Goal: Task Accomplishment & Management: Manage account settings

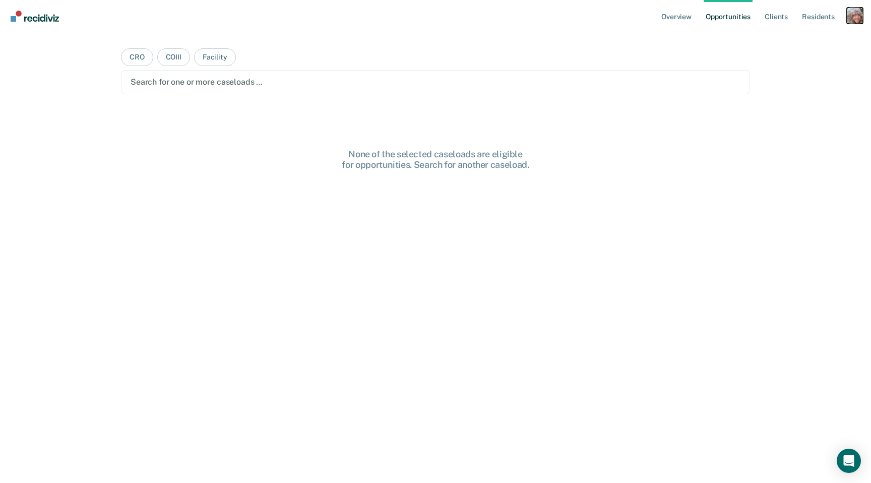
drag, startPoint x: 852, startPoint y: 13, endPoint x: 831, endPoint y: 29, distance: 26.3
click at [852, 14] on div "Profile dropdown button" at bounding box center [855, 16] width 16 height 16
click at [786, 40] on link "Profile" at bounding box center [814, 41] width 81 height 9
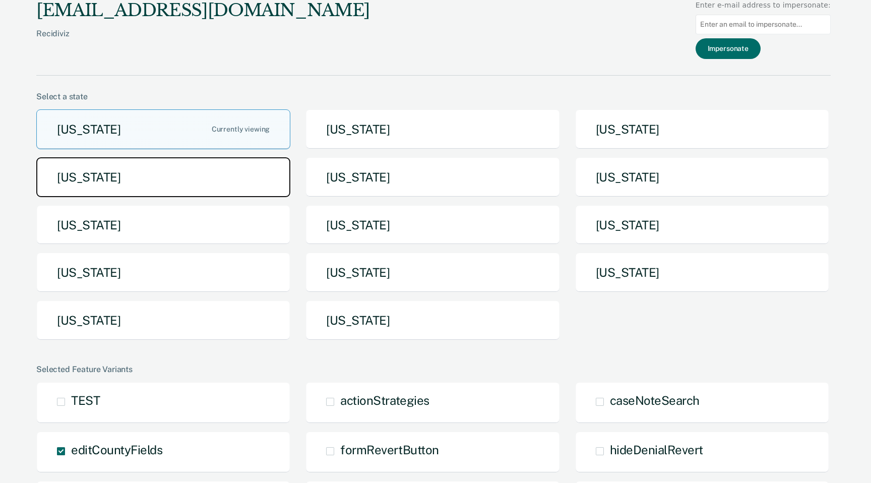
click at [266, 175] on button "Idaho" at bounding box center [163, 177] width 254 height 40
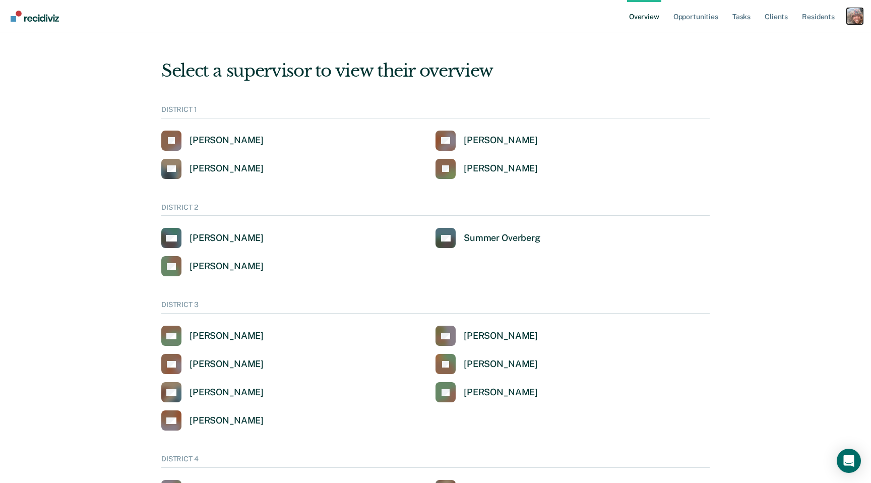
click at [853, 18] on div "Profile dropdown button" at bounding box center [855, 16] width 16 height 16
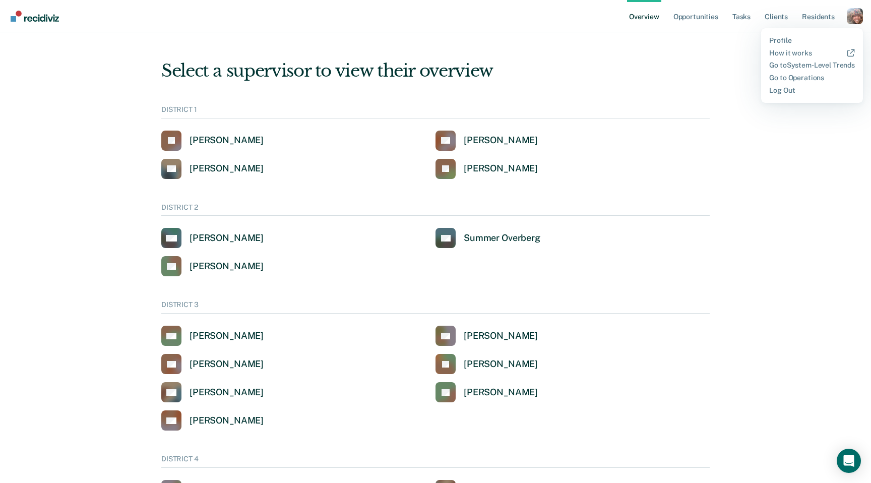
click at [635, 56] on div "Select a supervisor to view their overview DISTRICT 1 JA John Andrich CB Clinto…" at bounding box center [435, 475] width 605 height 862
click at [682, 57] on div "Select a supervisor to view their overview DISTRICT 1 JA John Andrich CB Clinto…" at bounding box center [435, 475] width 605 height 862
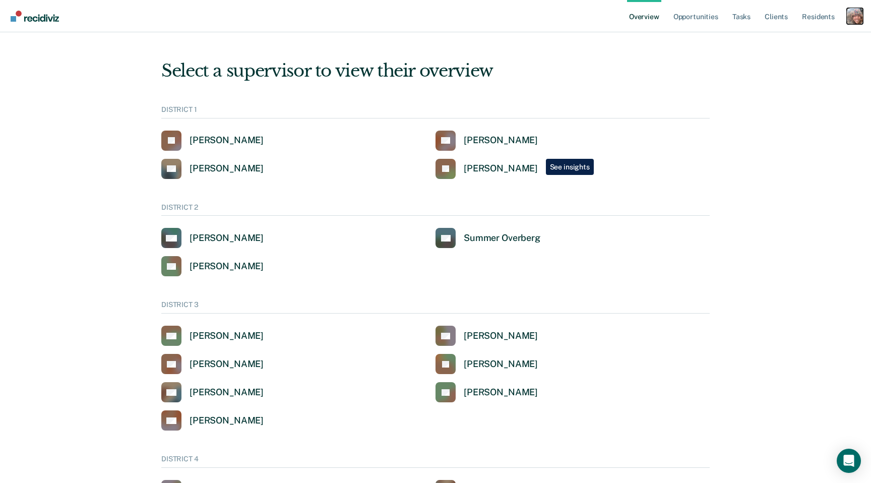
drag, startPoint x: 856, startPoint y: 16, endPoint x: 854, endPoint y: 28, distance: 12.4
click at [857, 16] on div "Profile dropdown button" at bounding box center [855, 16] width 16 height 16
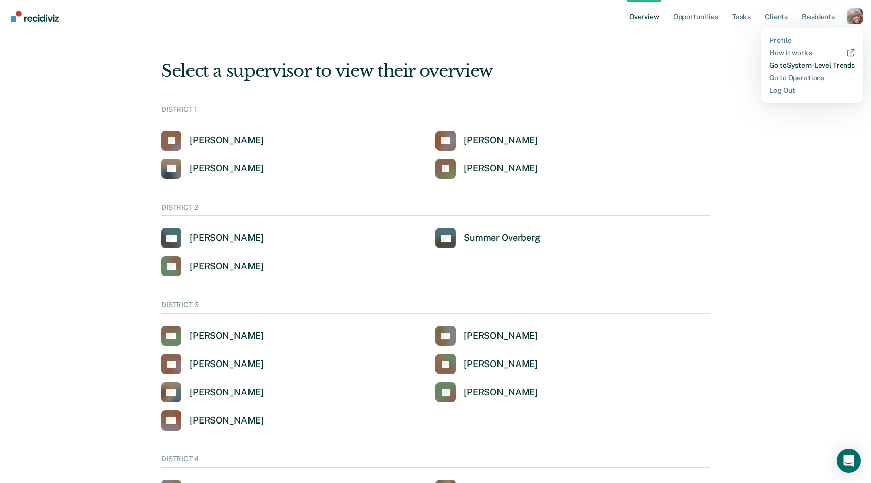
click at [805, 62] on link "Go to System-Level Trends" at bounding box center [813, 65] width 86 height 9
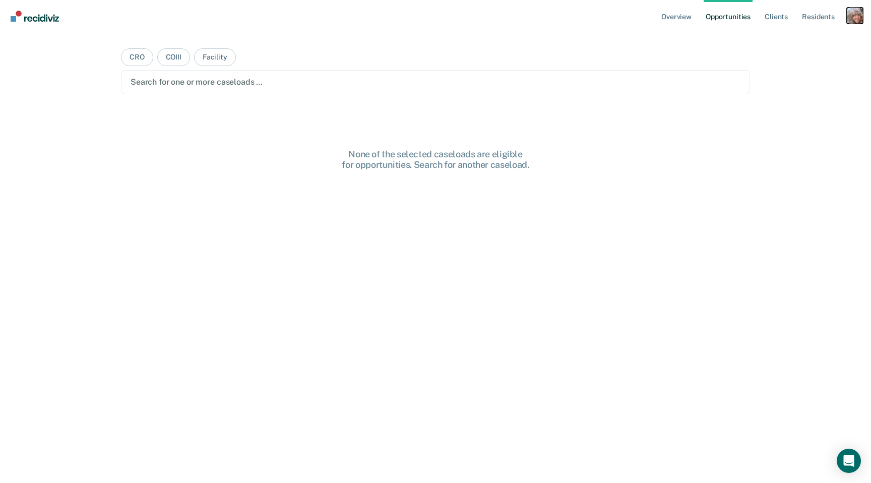
click at [862, 18] on div "Profile dropdown button" at bounding box center [855, 16] width 16 height 16
click at [797, 38] on link "Profile" at bounding box center [814, 41] width 81 height 9
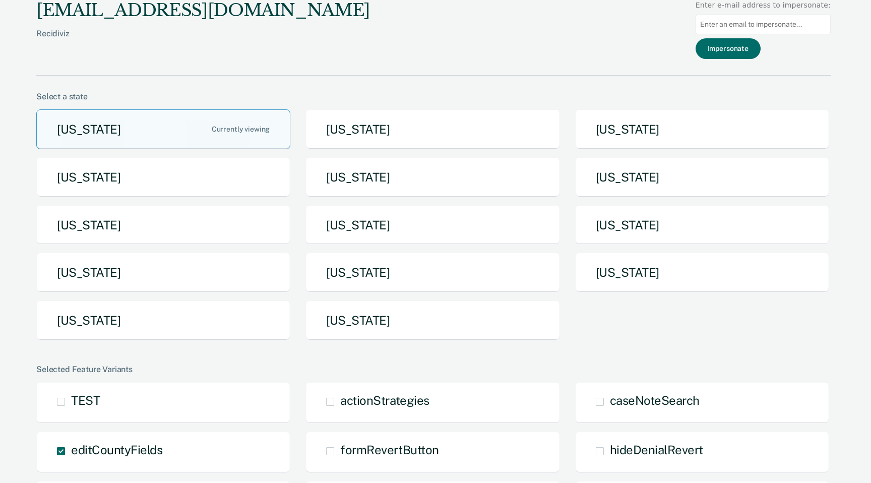
click at [794, 22] on input at bounding box center [763, 25] width 135 height 20
paste input "nbarlow@idoc.idaho.gov"
type input "nbarlow@idoc.idaho.gov"
click at [752, 50] on button "Impersonate" at bounding box center [728, 48] width 65 height 21
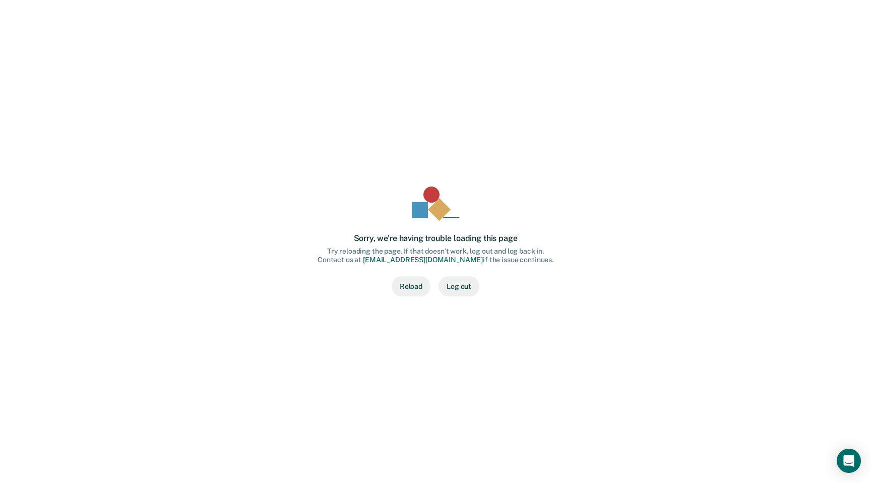
click at [670, 55] on div "Sorry, we’re having trouble loading this page Try reloading the page. If that d…" at bounding box center [435, 241] width 839 height 451
click at [672, 55] on div "Sorry, we’re having trouble loading this page Try reloading the page. If that d…" at bounding box center [435, 241] width 839 height 451
click at [689, 64] on div "Sorry, we’re having trouble loading this page Try reloading the page. If that d…" at bounding box center [435, 241] width 839 height 451
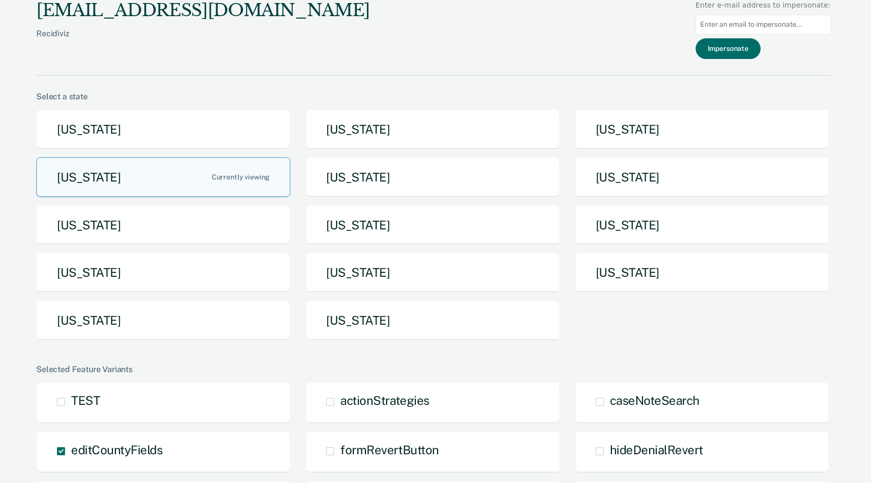
click at [746, 23] on input at bounding box center [763, 25] width 135 height 20
paste input "cbarrier@idoc.idaho.gov"
type input "cbarrier@idoc.idaho.gov"
click at [736, 50] on button "Impersonate" at bounding box center [728, 48] width 65 height 21
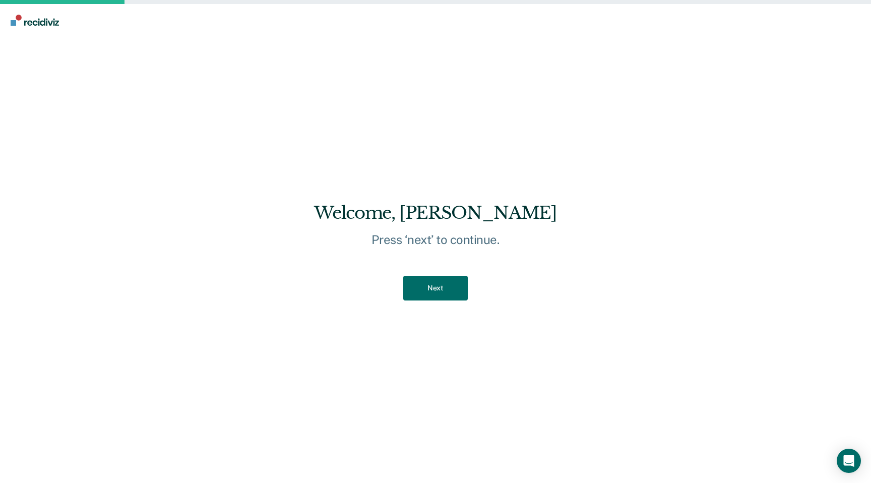
click at [746, 120] on div "Welcome, CORY Press ‘next’ to continue. Next" at bounding box center [435, 259] width 871 height 447
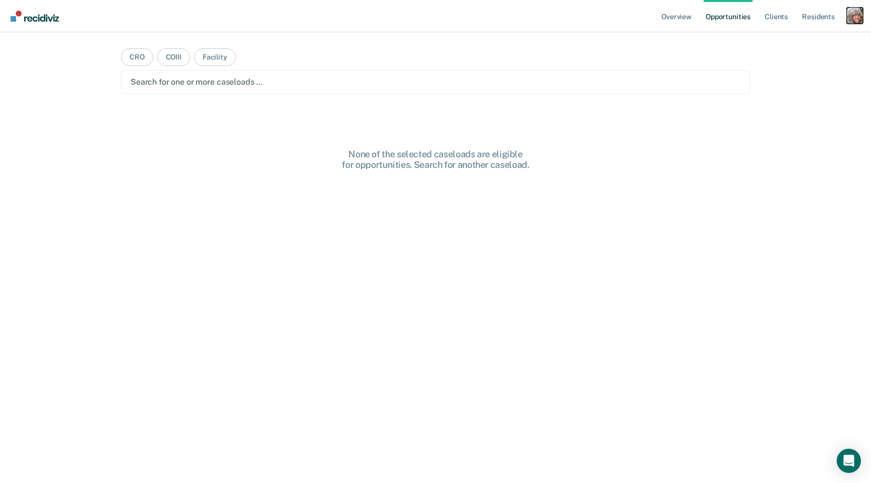
click at [856, 16] on div "Profile dropdown button" at bounding box center [855, 16] width 16 height 16
click at [790, 40] on link "Profile" at bounding box center [814, 41] width 81 height 9
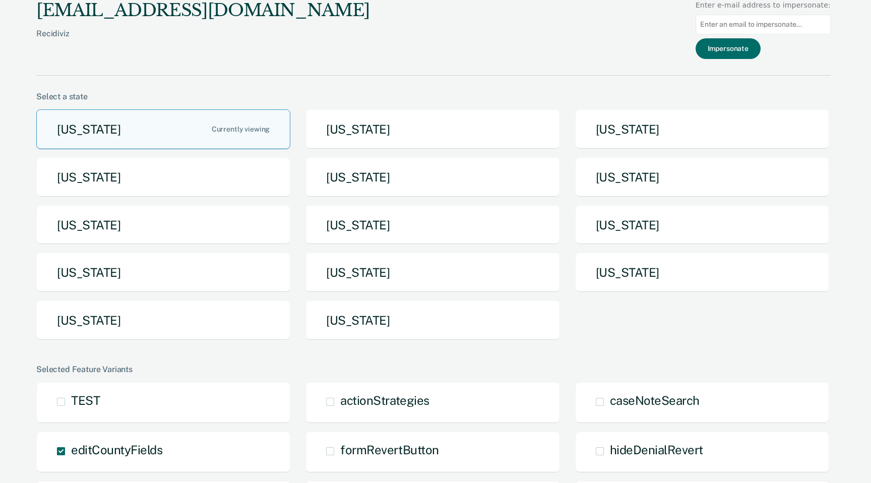
click at [566, 45] on div "jen@recidiviz.org Recidiviz Enter e-mail address to impersonate: Impersonate" at bounding box center [433, 38] width 795 height 76
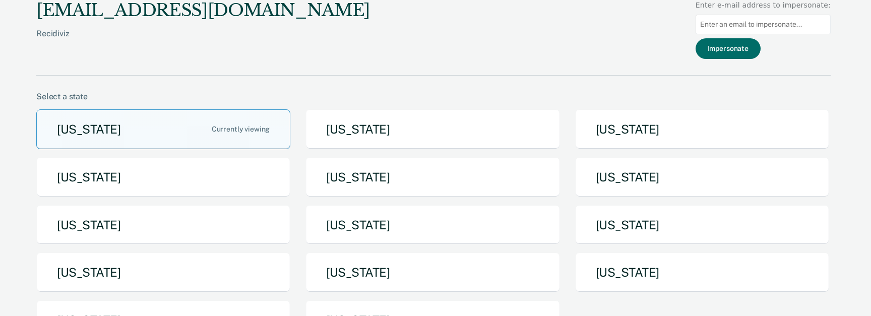
click at [733, 24] on input at bounding box center [763, 25] width 135 height 20
paste input "[EMAIL_ADDRESS][DOMAIN_NAME][US_STATE]"
click at [727, 24] on input "[EMAIL_ADDRESS][DOMAIN_NAME][US_STATE]" at bounding box center [763, 25] width 135 height 20
type input "[EMAIL_ADDRESS][DOMAIN_NAME][US_STATE]"
click at [733, 50] on button "Impersonate" at bounding box center [728, 48] width 65 height 21
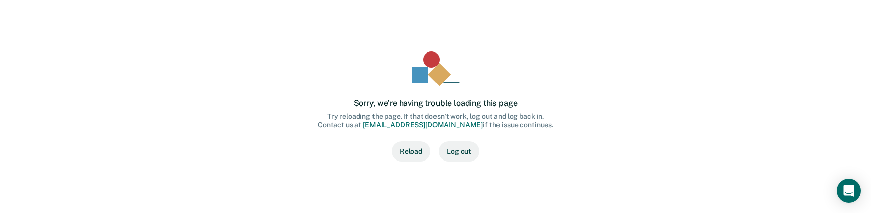
click at [101, 48] on div "Sorry, we’re having trouble loading this page Try reloading the page. If that d…" at bounding box center [435, 106] width 839 height 181
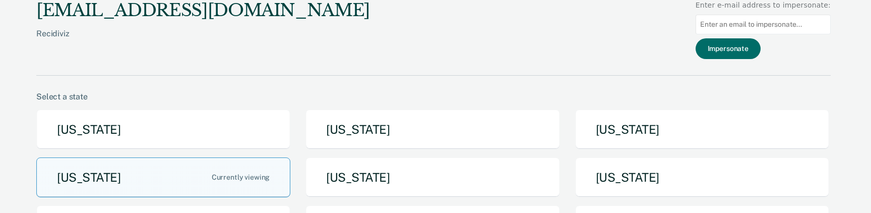
click at [748, 27] on input at bounding box center [763, 25] width 135 height 20
paste input "[EMAIL_ADDRESS][DOMAIN_NAME][US_STATE]"
type input "[EMAIL_ADDRESS][DOMAIN_NAME][US_STATE]"
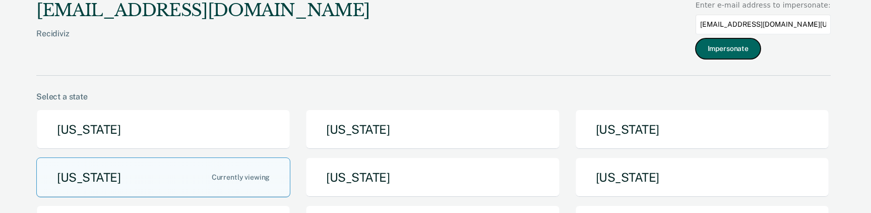
click at [739, 48] on button "Impersonate" at bounding box center [728, 48] width 65 height 21
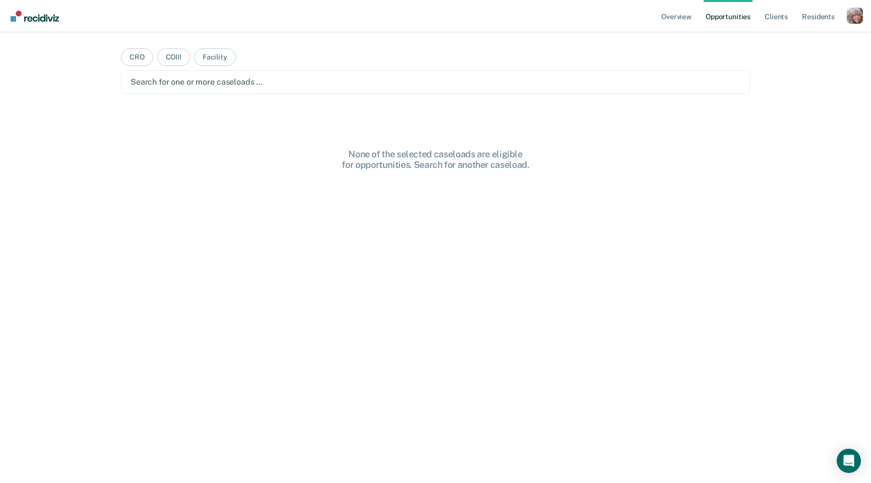
click at [635, 12] on nav "Overview Opportunities Client s Resident s Profile How it works Log Out" at bounding box center [435, 16] width 871 height 32
click at [678, 16] on link "Overview" at bounding box center [677, 16] width 34 height 32
